Goal: Task Accomplishment & Management: Use online tool/utility

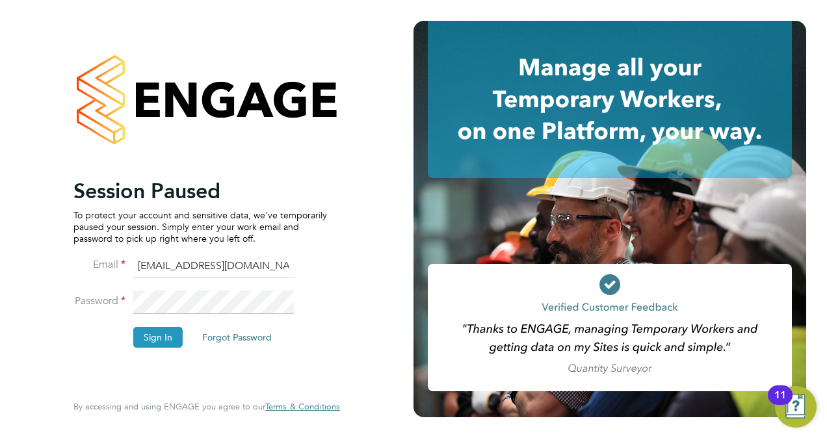
click at [75, 348] on li "Sign In Forgot Password" at bounding box center [200, 344] width 254 height 34
click at [159, 335] on button "Sign In" at bounding box center [157, 337] width 49 height 21
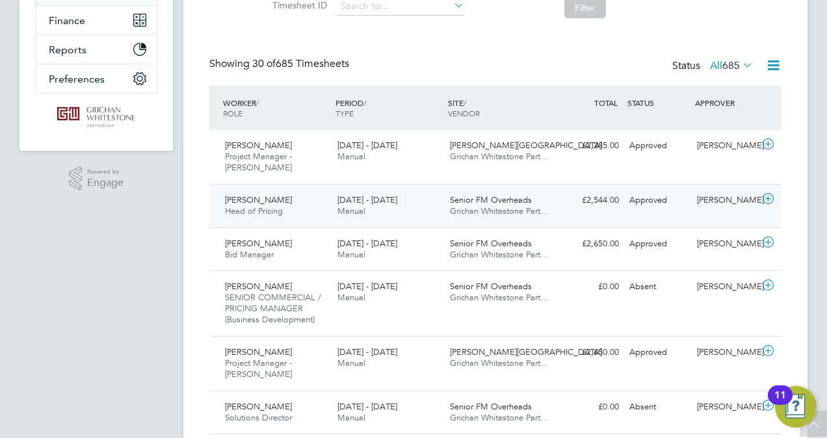
click at [257, 211] on span "Head of Pricing" at bounding box center [254, 210] width 58 height 11
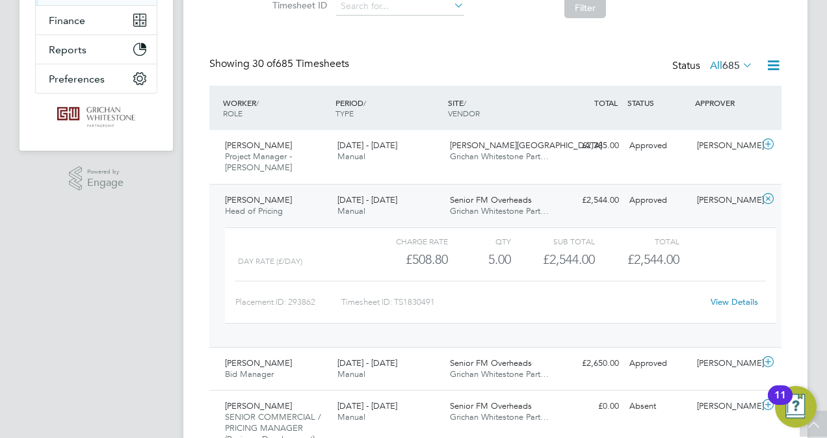
click at [257, 211] on span "Head of Pricing" at bounding box center [254, 210] width 58 height 11
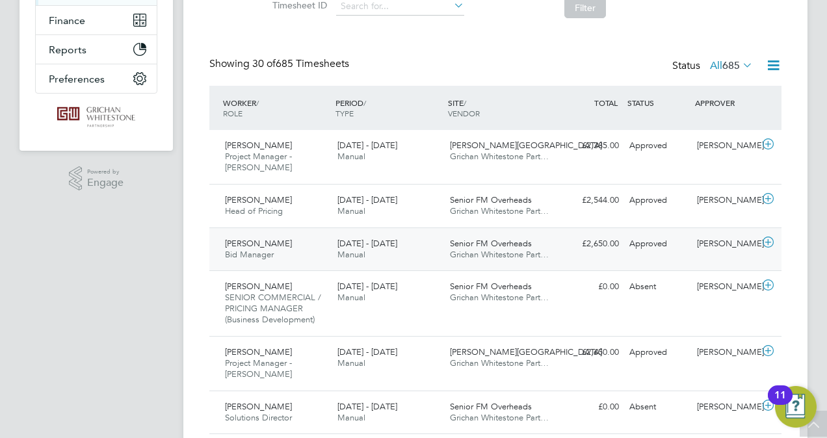
click at [282, 248] on div "Thomas Neil Spotswood Bid Manager 22 - 28 Sep 2025" at bounding box center [276, 249] width 112 height 33
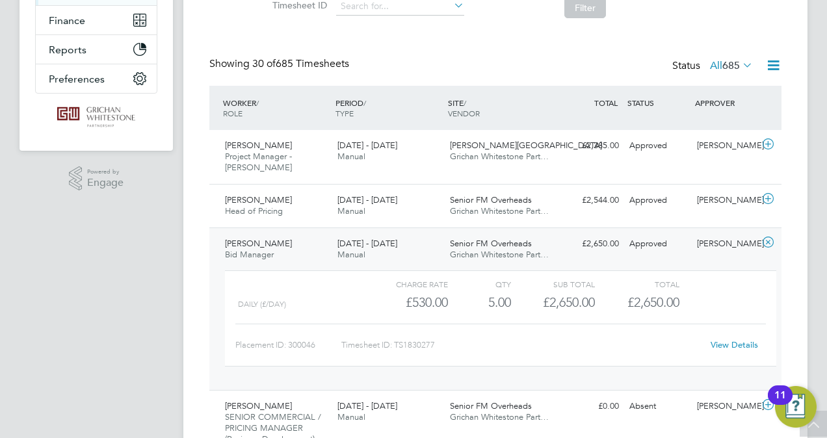
click at [280, 247] on span "Thomas Neil Spotswood" at bounding box center [258, 243] width 67 height 11
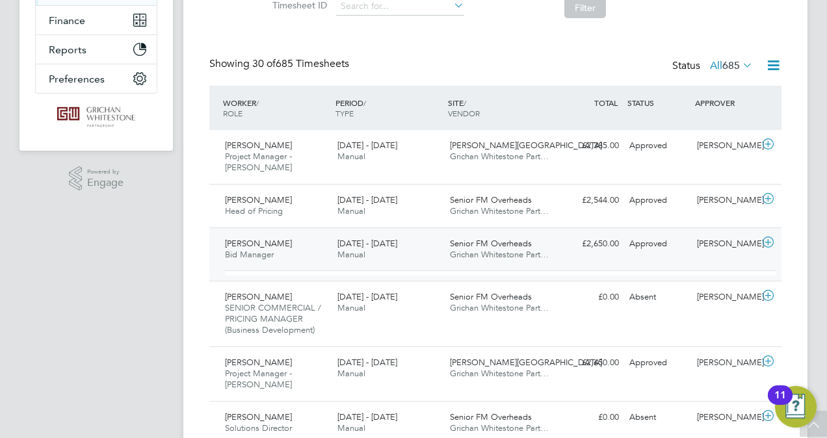
click at [280, 247] on span "Thomas Neil Spotswood" at bounding box center [258, 243] width 67 height 11
